Goal: Entertainment & Leisure: Consume media (video, audio)

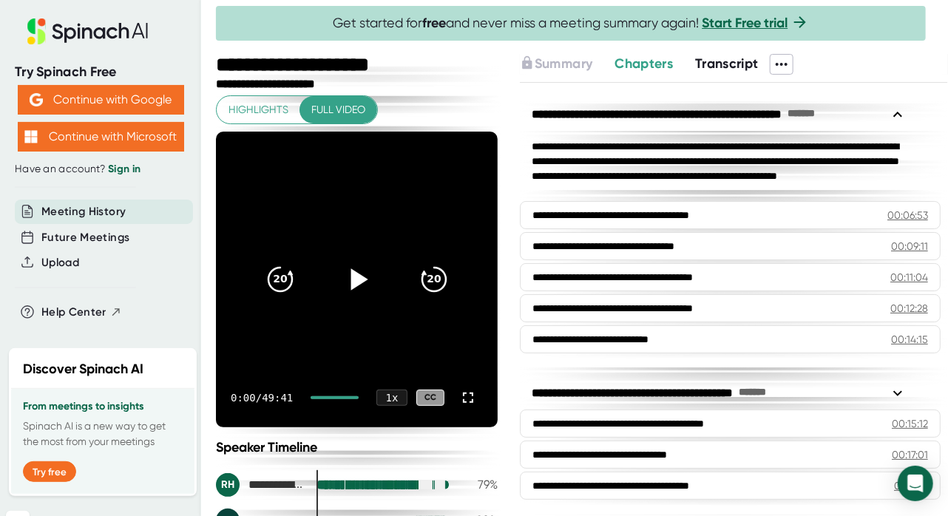
click at [357, 282] on icon at bounding box center [356, 279] width 37 height 37
click at [459, 398] on icon at bounding box center [468, 398] width 18 height 18
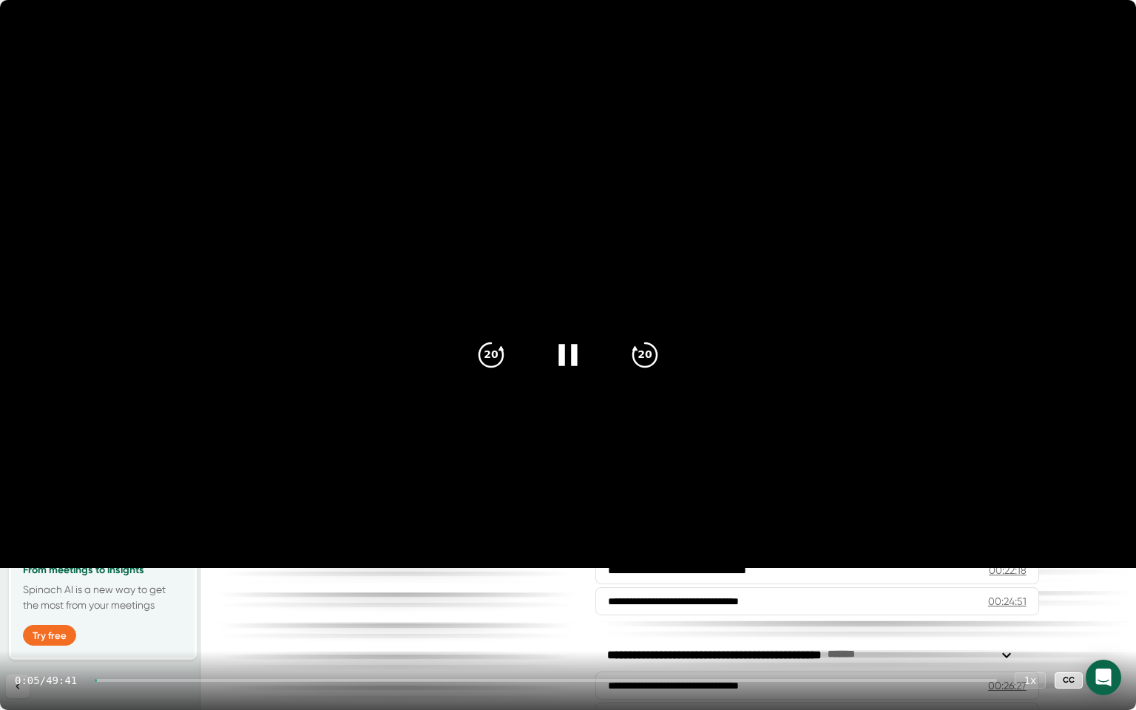
drag, startPoint x: 104, startPoint y: 682, endPoint x: 157, endPoint y: 682, distance: 53.3
click at [157, 516] on div "0:05 / 49:41 1 x CC" at bounding box center [568, 680] width 1136 height 59
drag, startPoint x: 101, startPoint y: 680, endPoint x: 111, endPoint y: 678, distance: 10.8
click at [111, 516] on div "0:07 / 49:41 1 x CC" at bounding box center [568, 680] width 1136 height 59
click at [118, 516] on div at bounding box center [546, 680] width 902 height 3
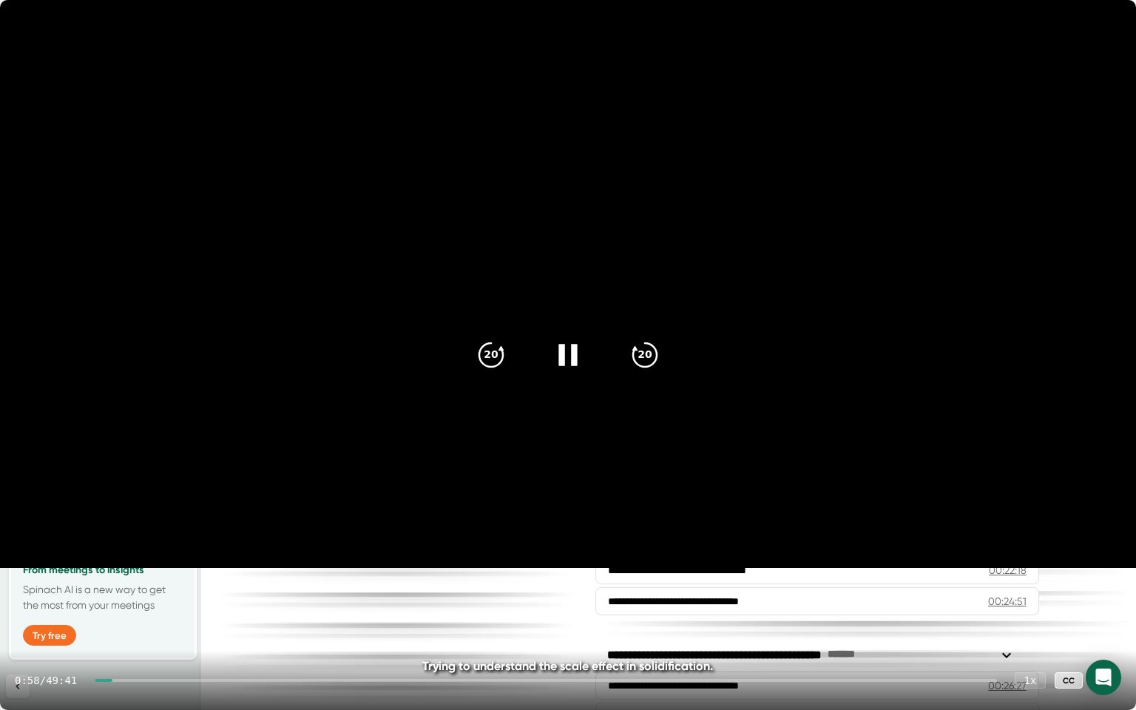
drag, startPoint x: 118, startPoint y: 681, endPoint x: 274, endPoint y: 694, distance: 155.8
click at [266, 516] on div "0:58 / 49:41 1 x CC" at bounding box center [568, 680] width 1136 height 59
click at [440, 516] on div at bounding box center [546, 680] width 902 height 3
click at [865, 516] on div "18:49 / 49:41 1 x CC" at bounding box center [568, 680] width 1136 height 59
click at [864, 516] on div at bounding box center [549, 680] width 896 height 3
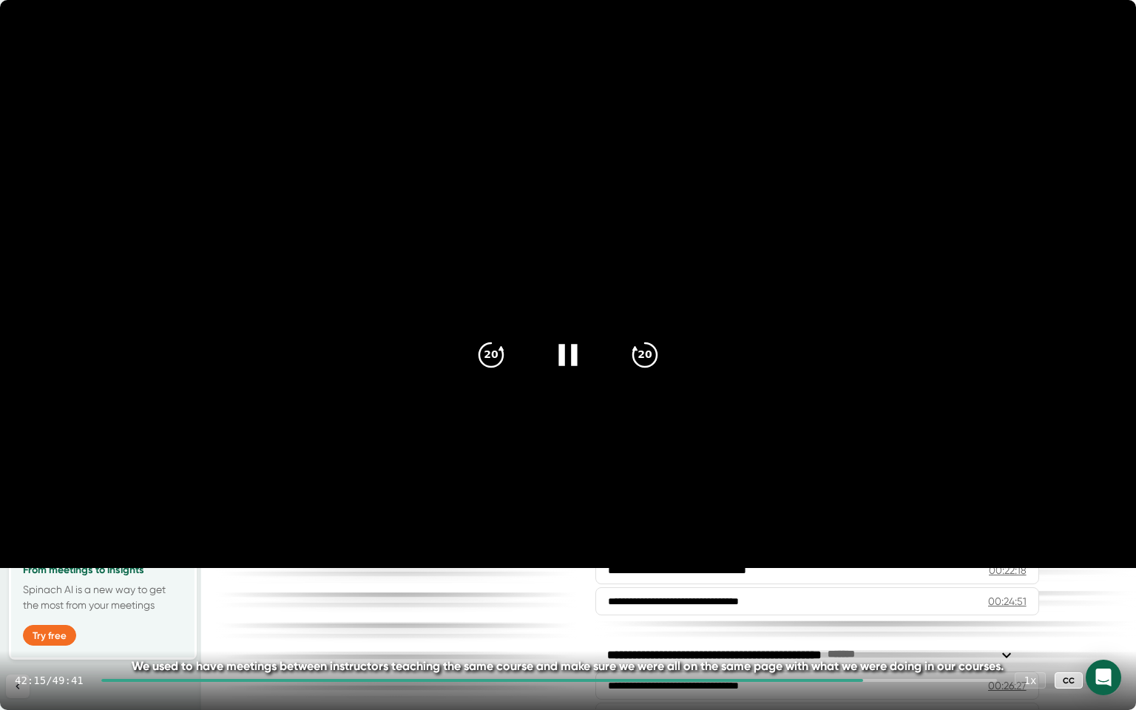
click at [829, 516] on div at bounding box center [482, 680] width 762 height 3
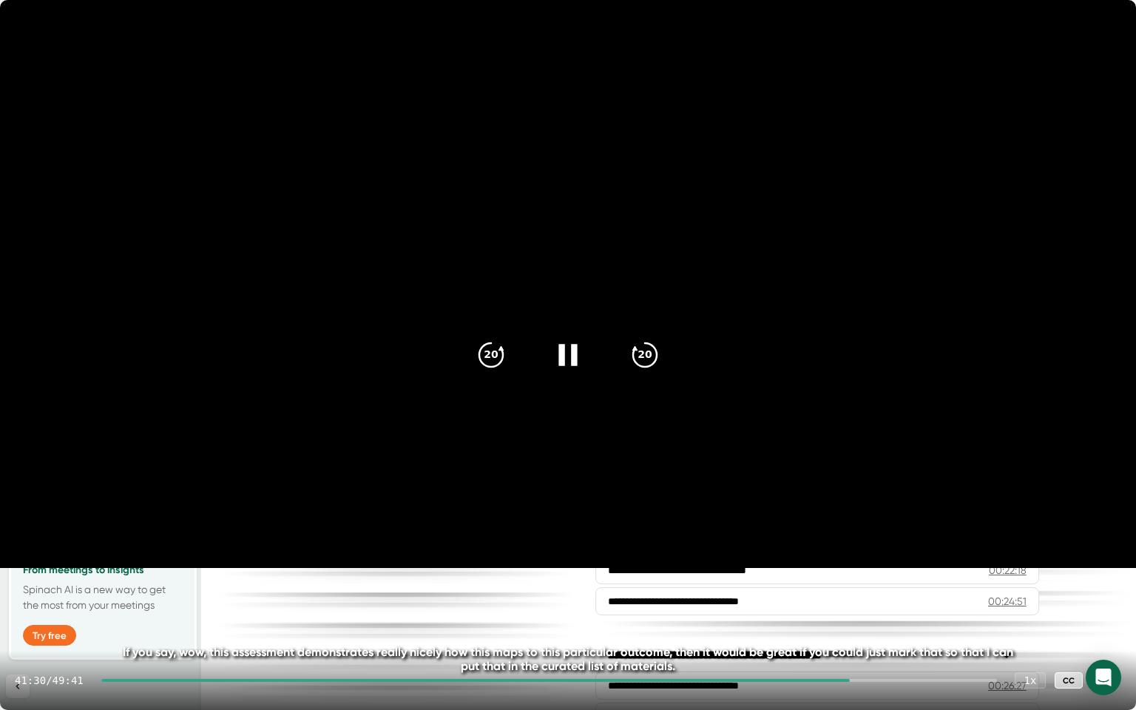
click at [541, 516] on video at bounding box center [568, 284] width 1136 height 568
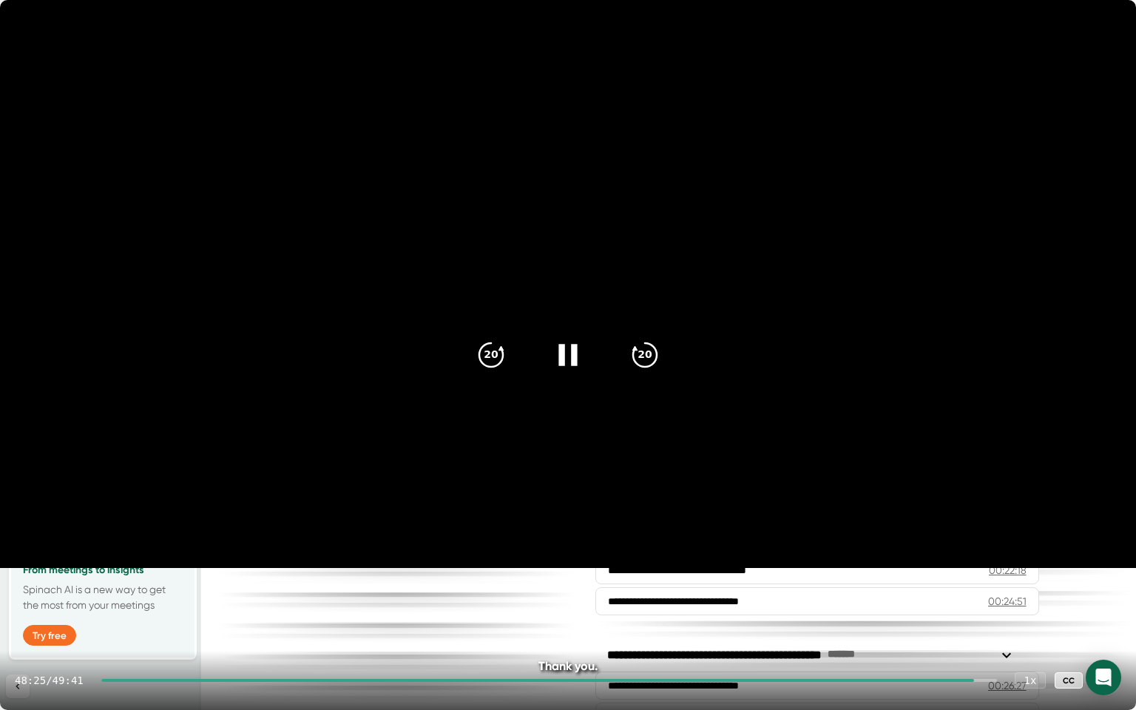
click at [948, 516] on icon at bounding box center [1107, 681] width 18 height 18
